Goal: Navigation & Orientation: Find specific page/section

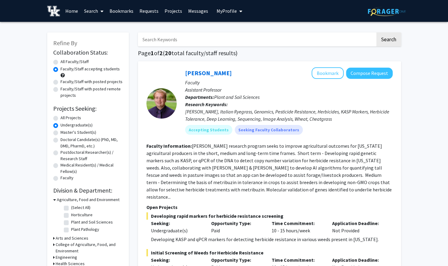
click at [193, 15] on link "Messages" at bounding box center [198, 10] width 26 height 21
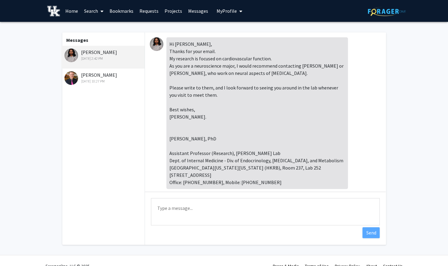
click at [224, 10] on span "My Profile" at bounding box center [227, 11] width 20 height 6
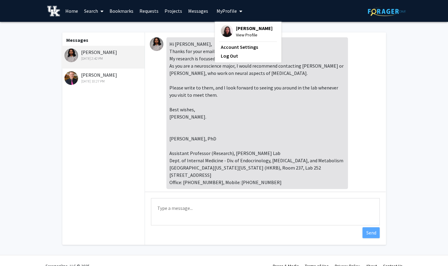
click at [126, 9] on link "Bookmarks" at bounding box center [122, 10] width 30 height 21
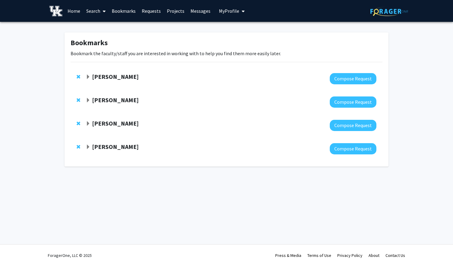
click at [79, 122] on span "Remove Sathya Velmurugan from bookmarks" at bounding box center [79, 123] width 4 height 5
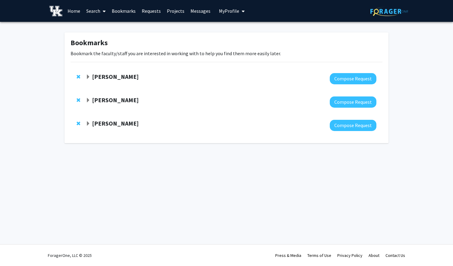
click at [110, 99] on strong "[PERSON_NAME]" at bounding box center [115, 100] width 47 height 8
